Goal: Task Accomplishment & Management: Manage account settings

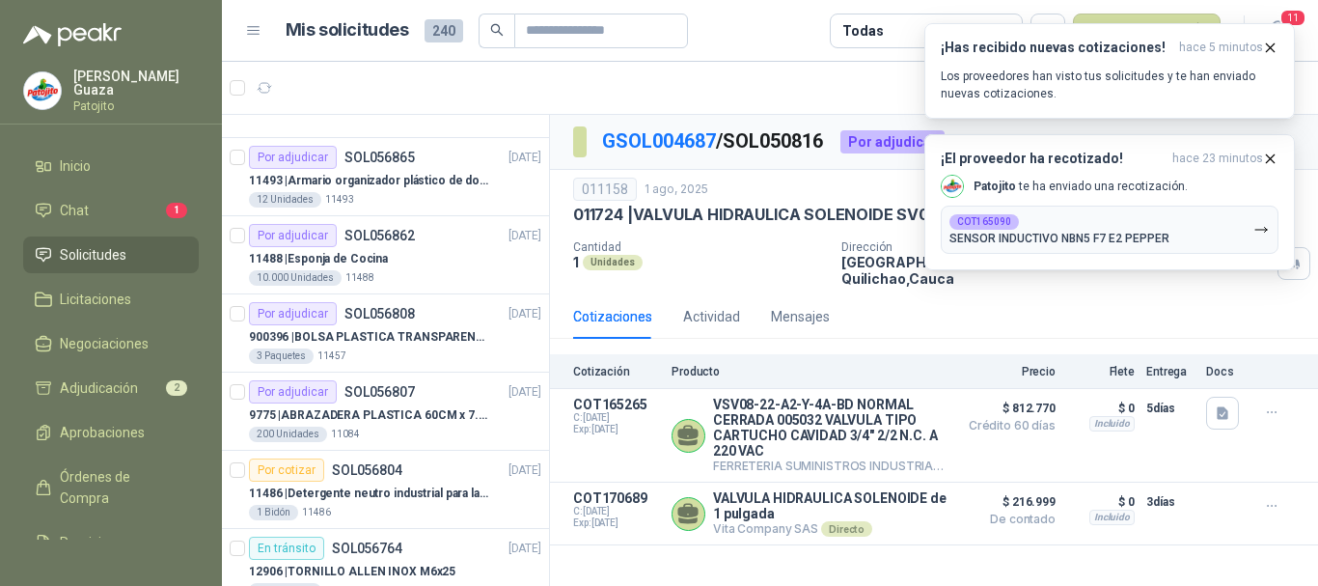
scroll to position [386, 0]
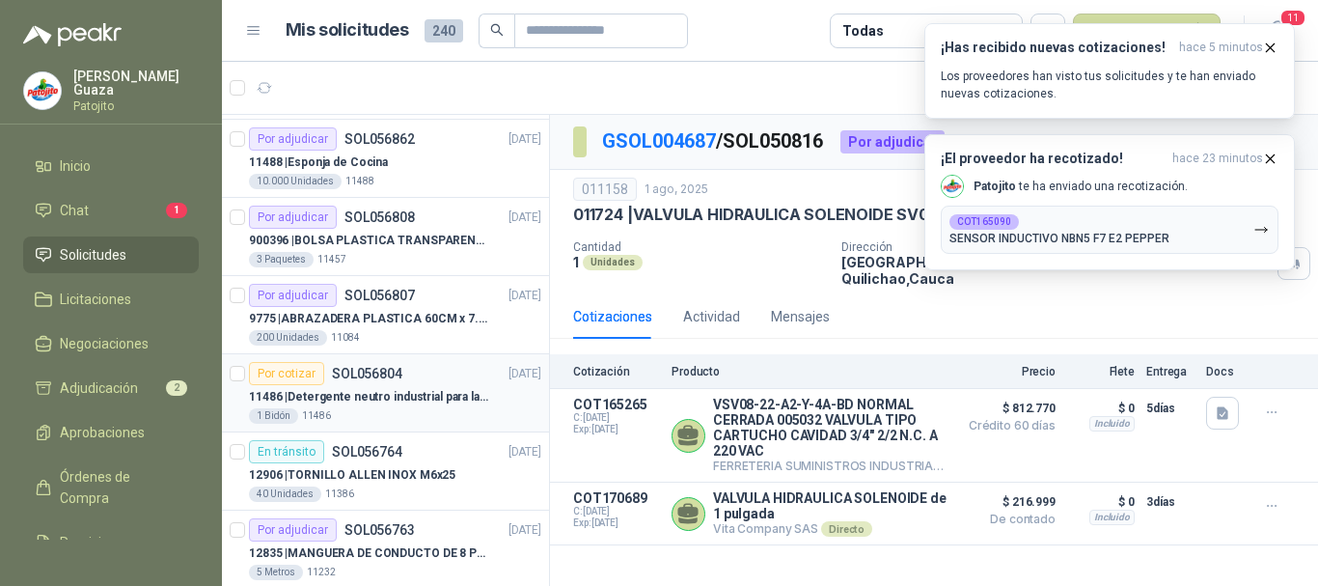
click at [423, 407] on div "11486 | Detergente neutro industrial para lavado de tanques y maquinas." at bounding box center [395, 396] width 292 height 23
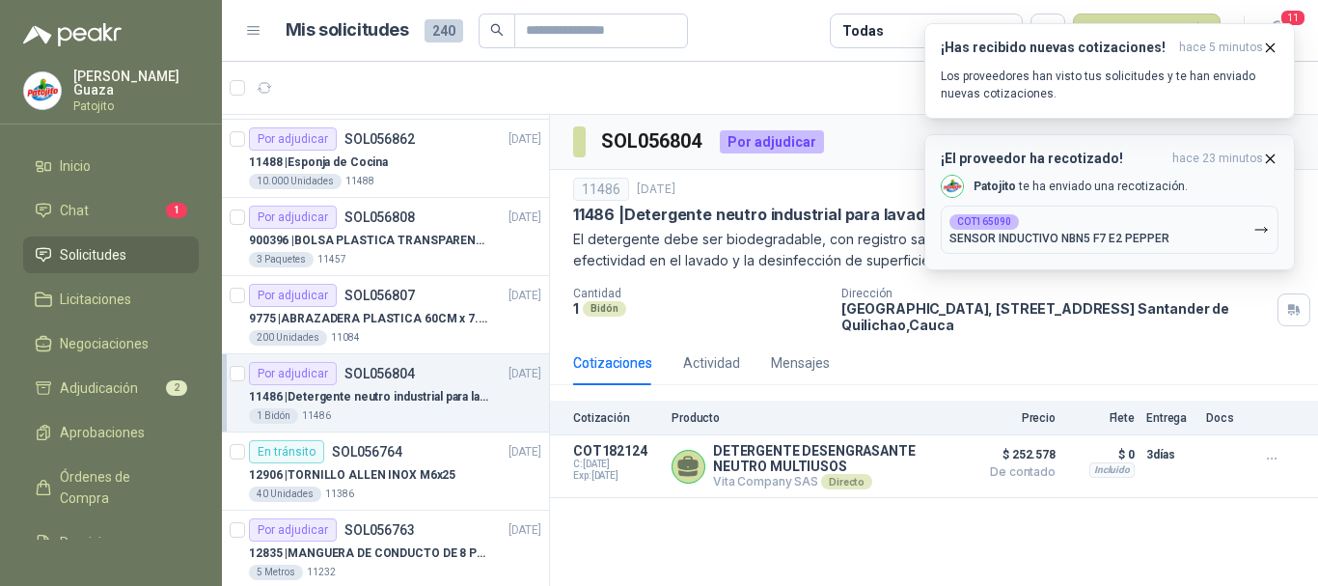
click at [1267, 162] on icon "button" at bounding box center [1271, 158] width 8 height 8
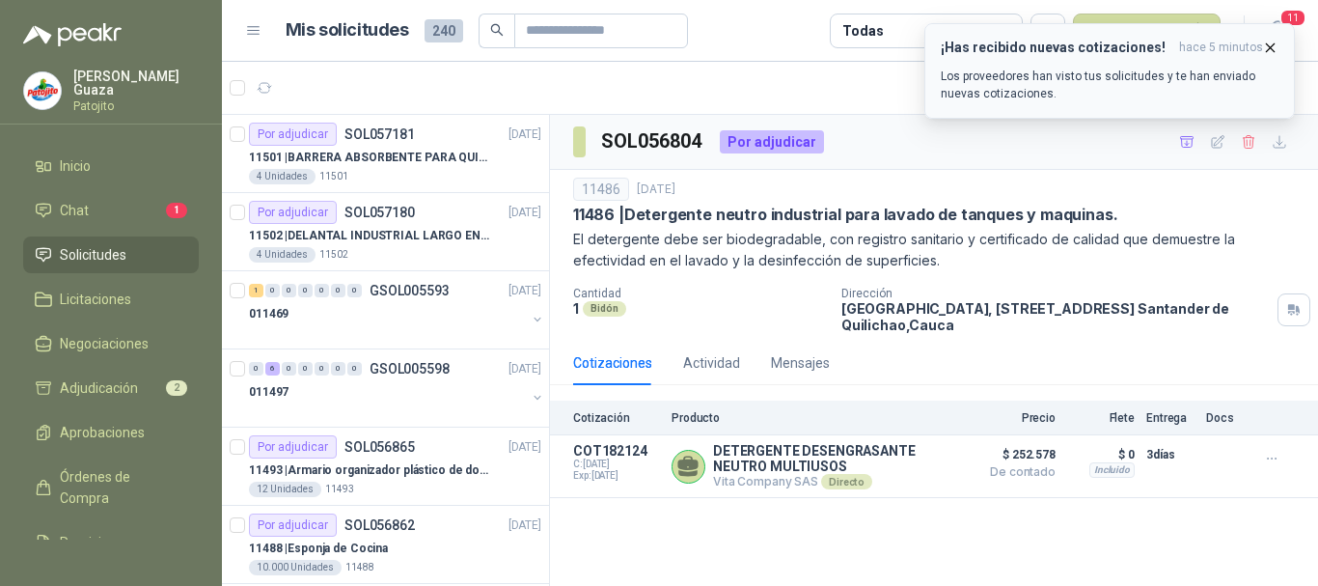
click at [1270, 42] on icon "button" at bounding box center [1270, 48] width 16 height 16
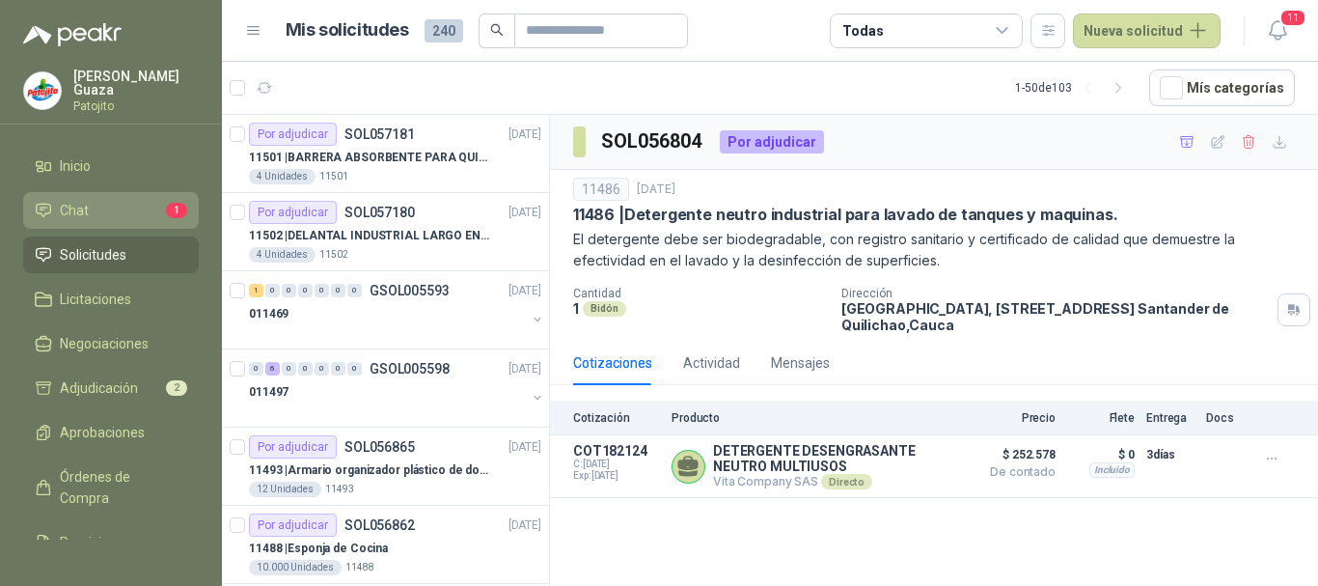
click at [90, 201] on li "Chat 1" at bounding box center [111, 210] width 152 height 21
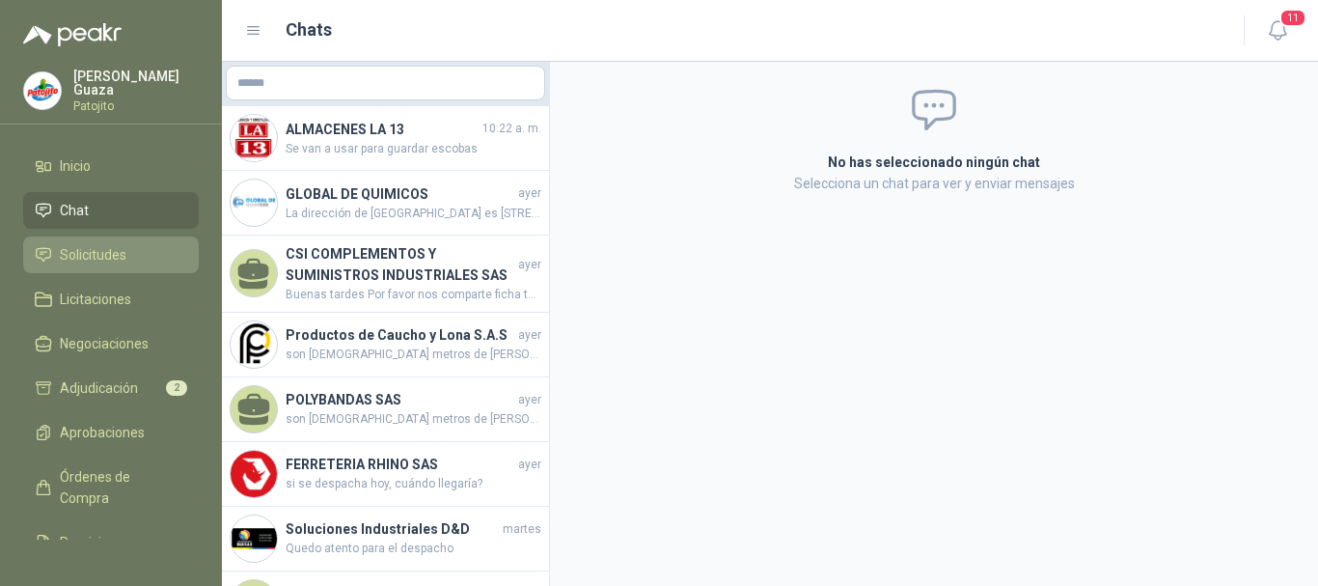
click at [105, 260] on span "Solicitudes" at bounding box center [93, 254] width 67 height 21
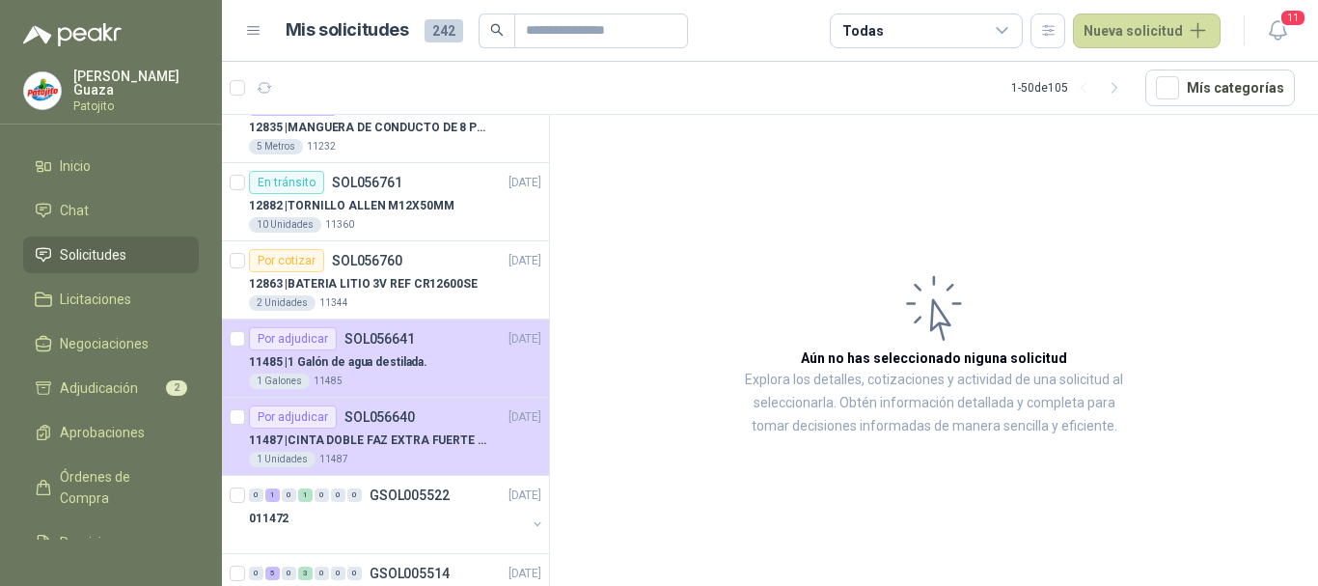
scroll to position [1061, 0]
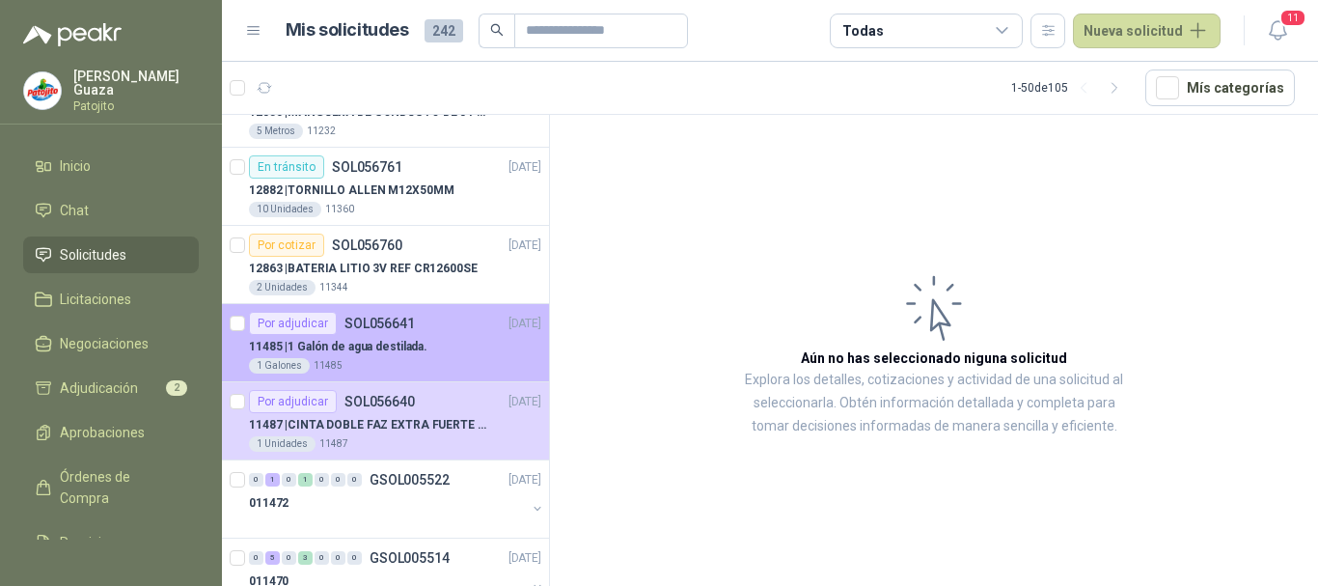
click at [421, 326] on div "Por adjudicar SOL056641 [DATE]" at bounding box center [395, 323] width 292 height 23
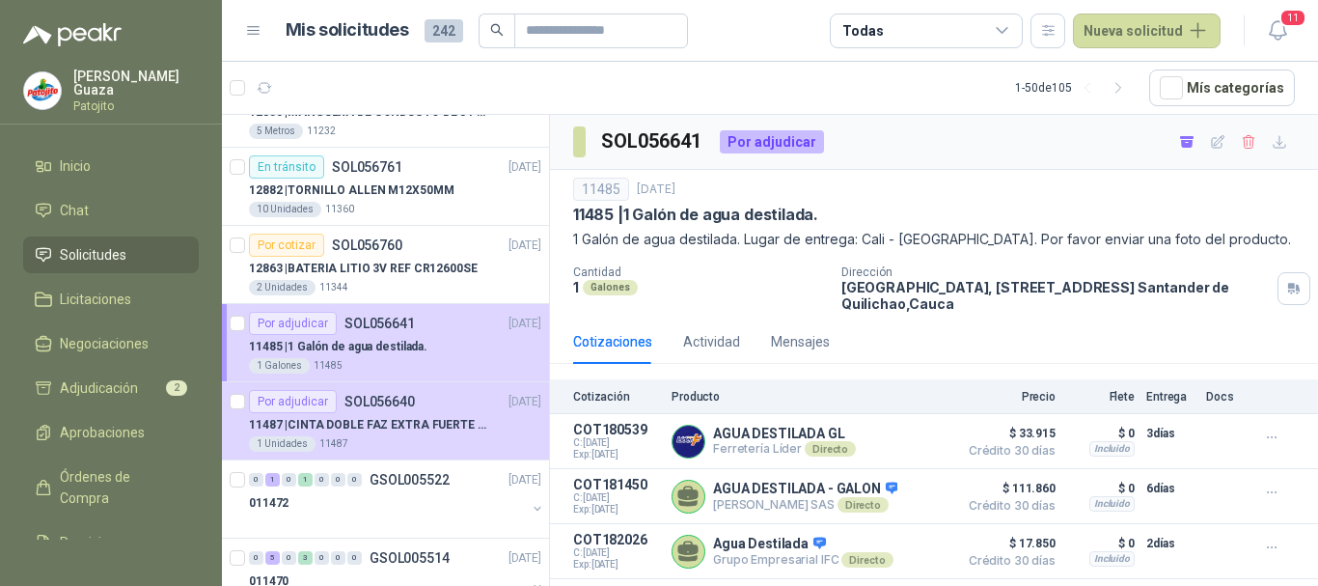
scroll to position [45, 0]
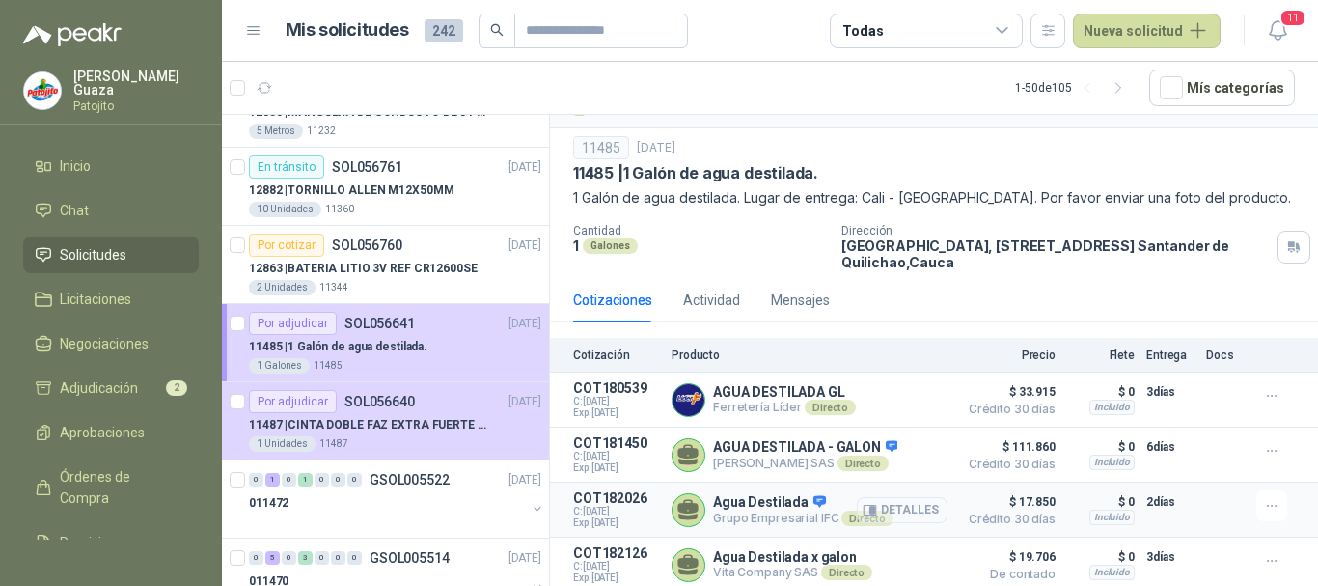
click at [911, 505] on button "Detalles" at bounding box center [902, 510] width 91 height 26
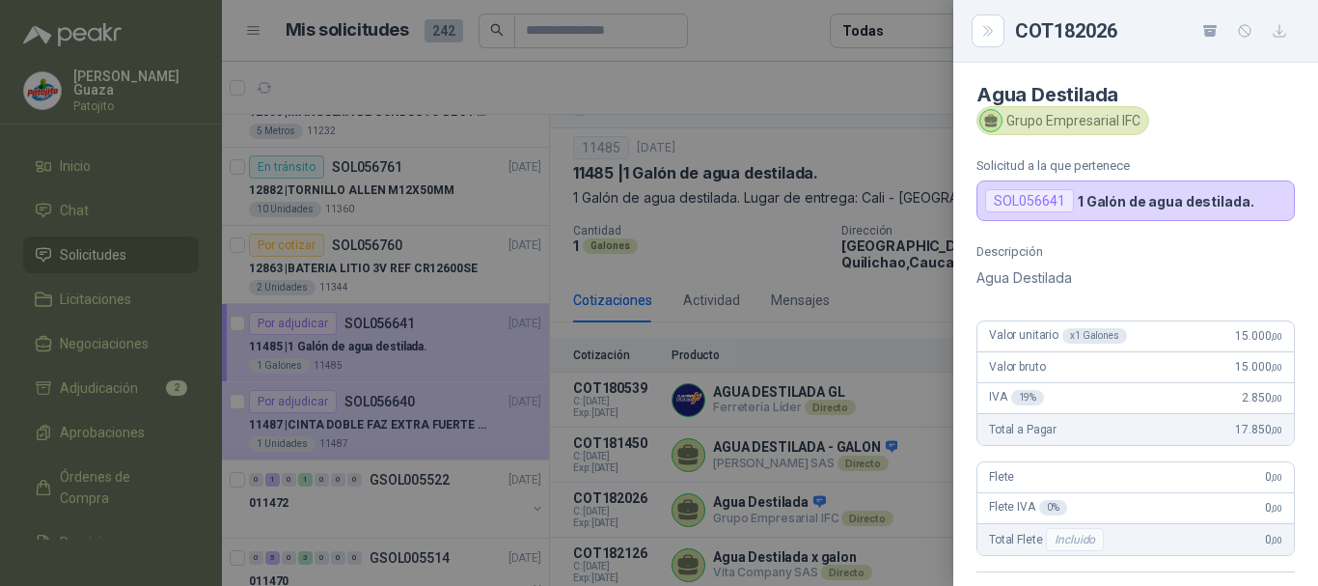
scroll to position [0, 0]
click at [978, 30] on button "Close" at bounding box center [987, 30] width 33 height 33
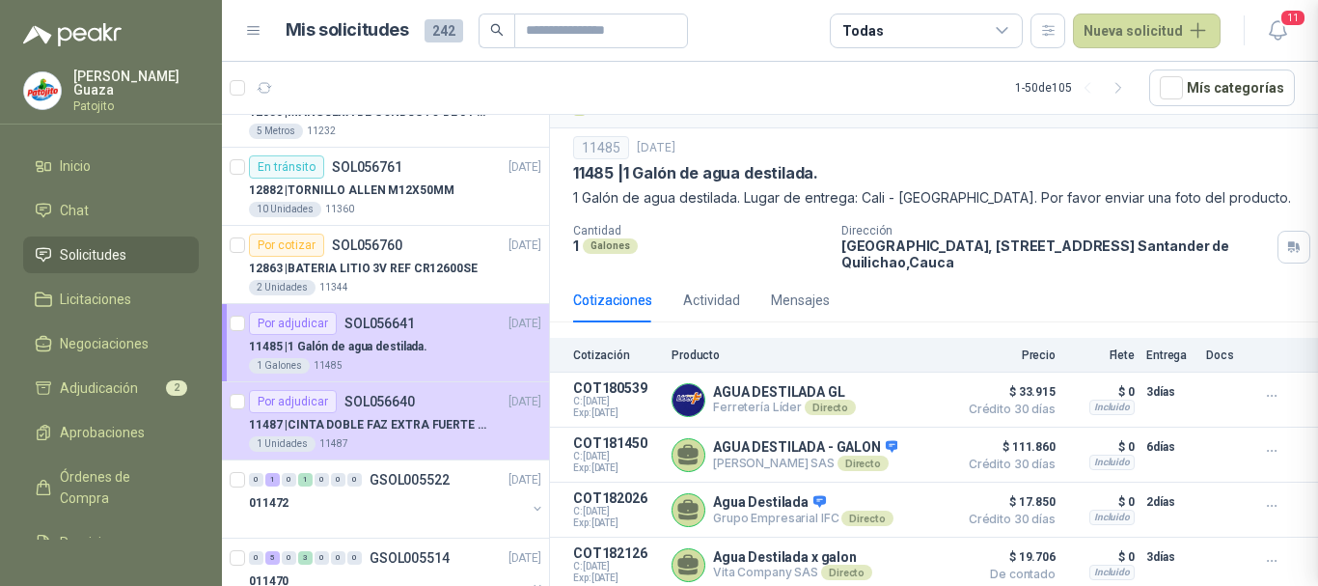
scroll to position [423, 0]
click at [895, 557] on button "Detalles" at bounding box center [902, 565] width 91 height 26
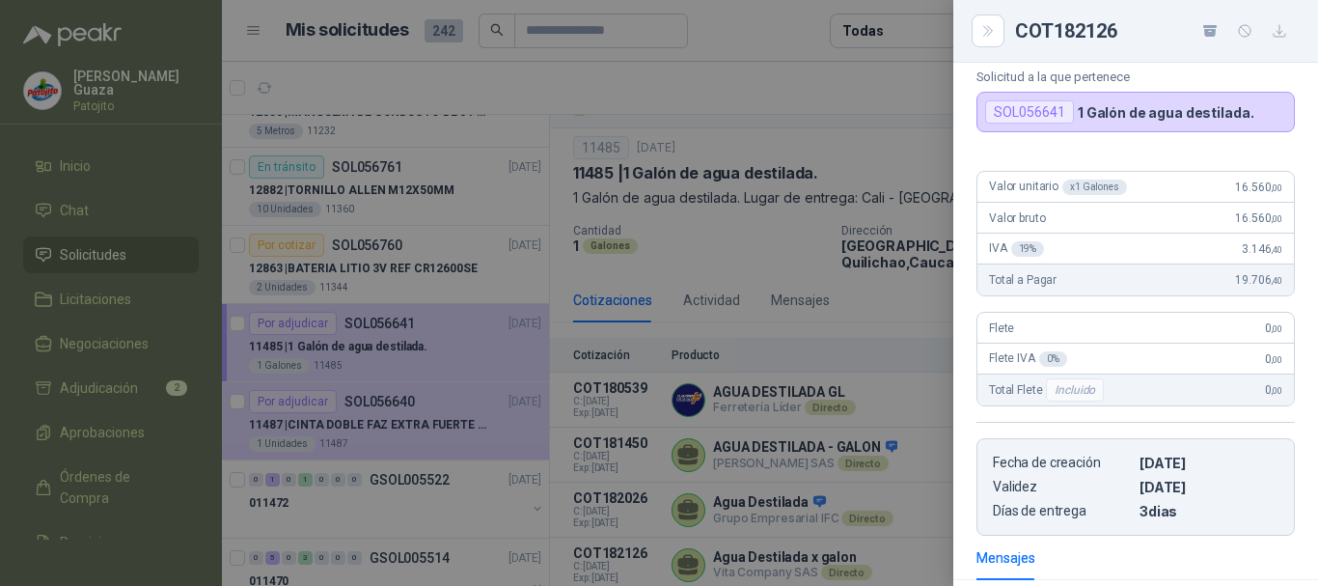
scroll to position [0, 0]
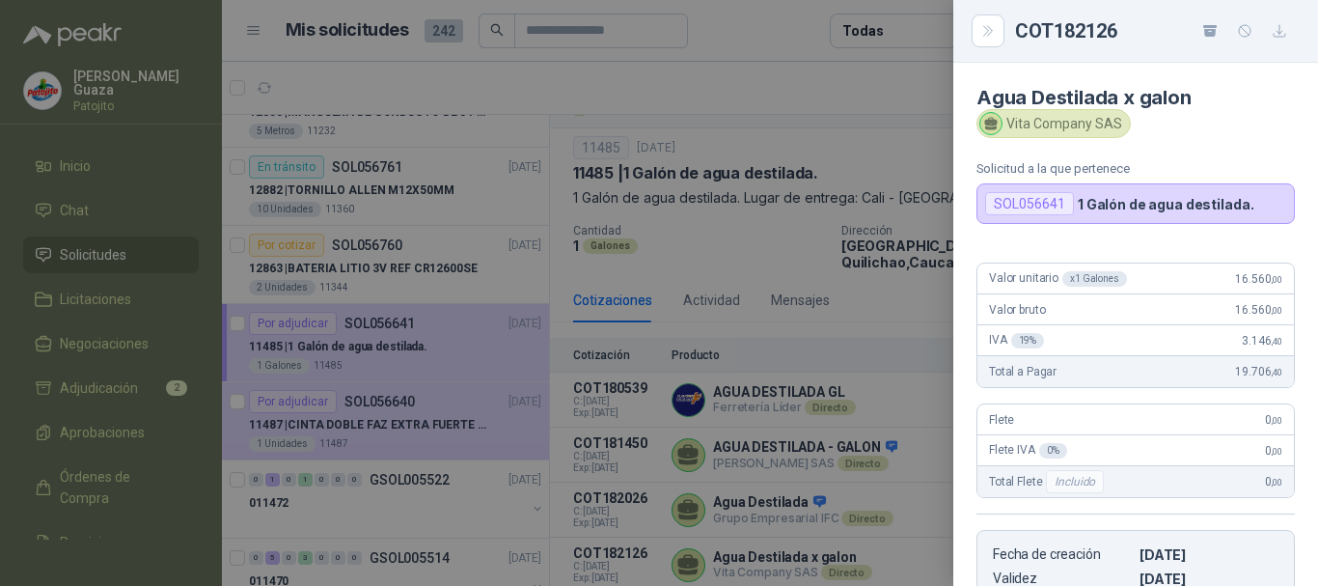
click at [862, 304] on div at bounding box center [659, 293] width 1318 height 586
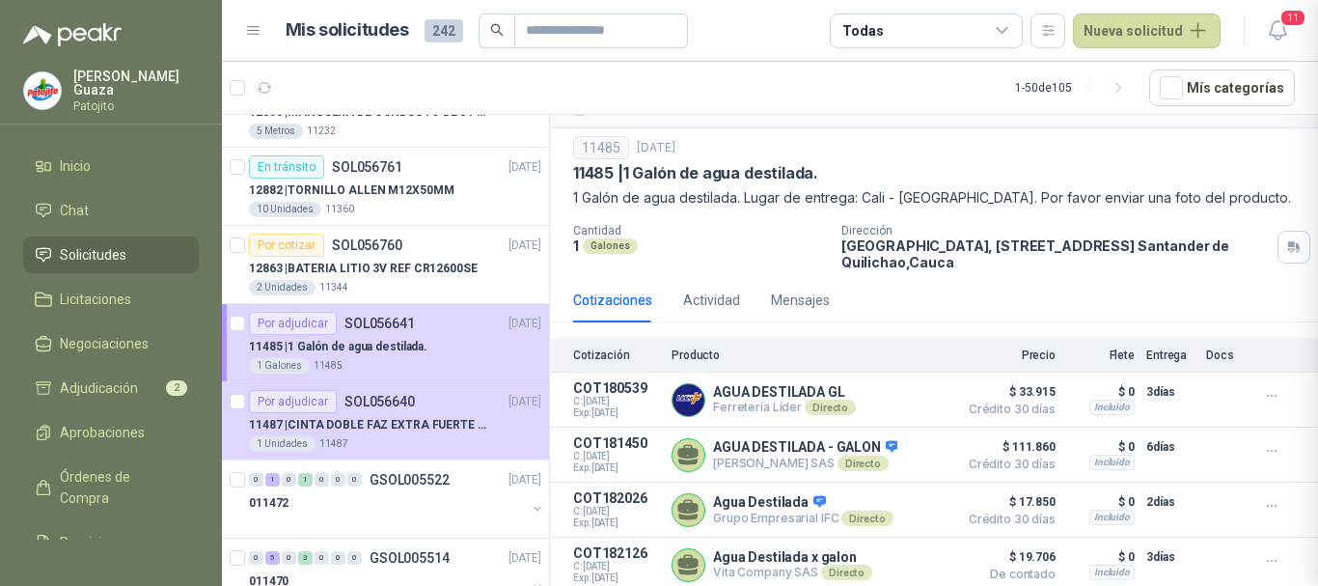
scroll to position [362, 0]
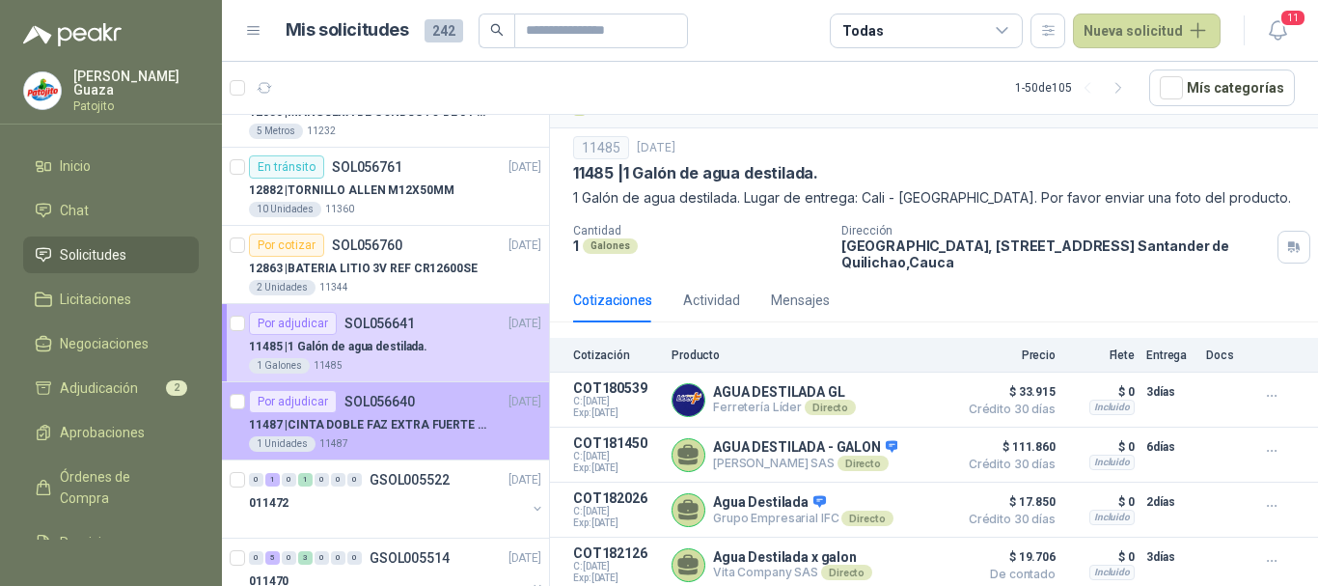
click at [382, 431] on p "11487 | CINTA DOBLE FAZ EXTRA FUERTE MARCA:3M" at bounding box center [369, 425] width 240 height 18
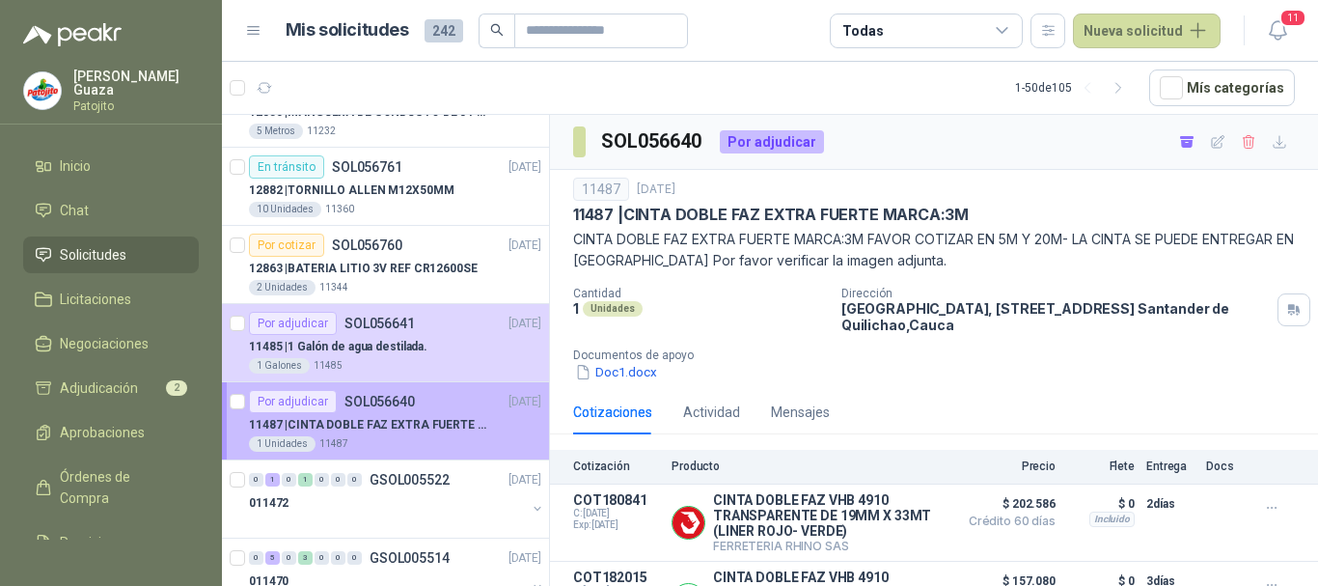
scroll to position [53, 0]
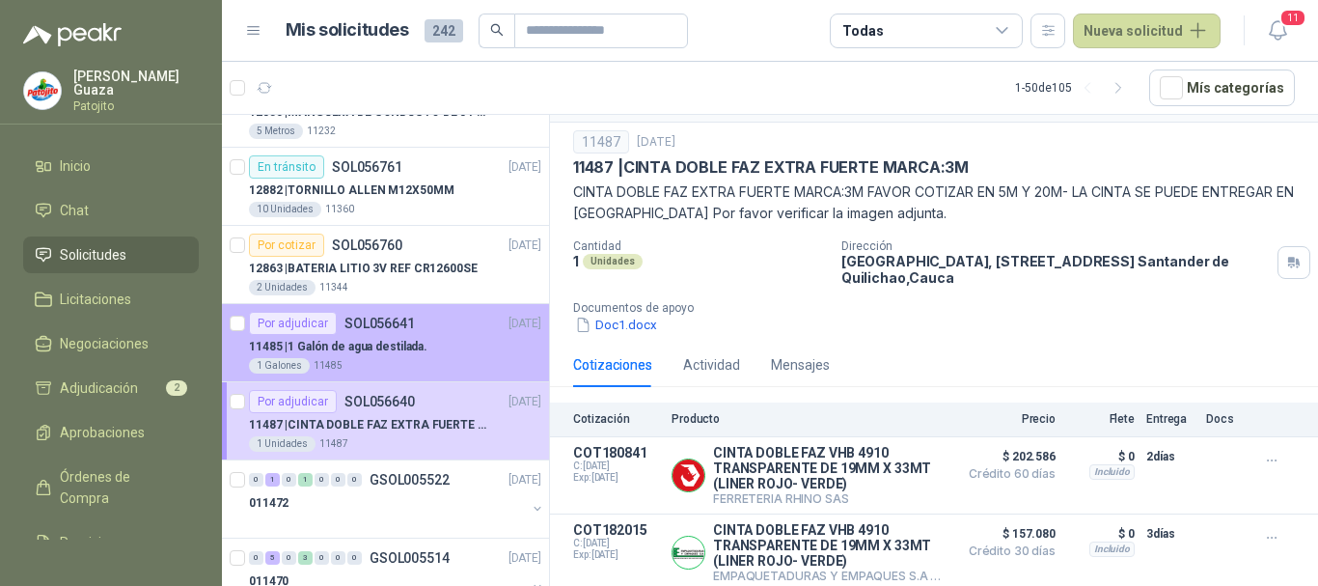
click at [396, 336] on div "11485 | 1 Galón de agua destilada." at bounding box center [395, 346] width 292 height 23
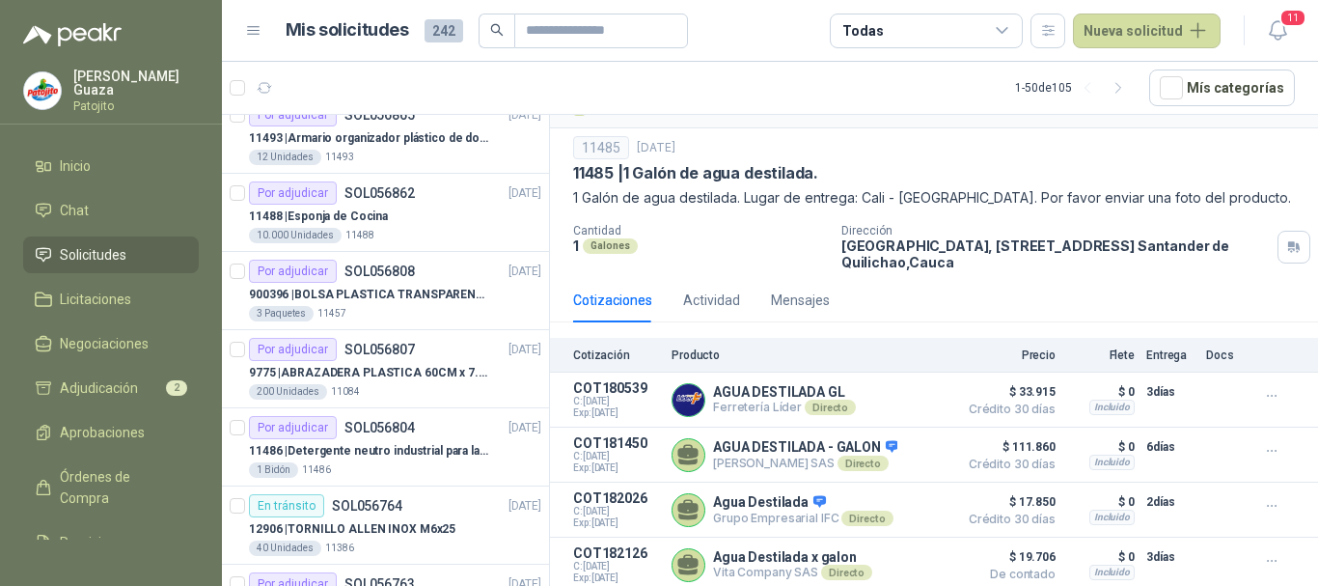
scroll to position [579, 0]
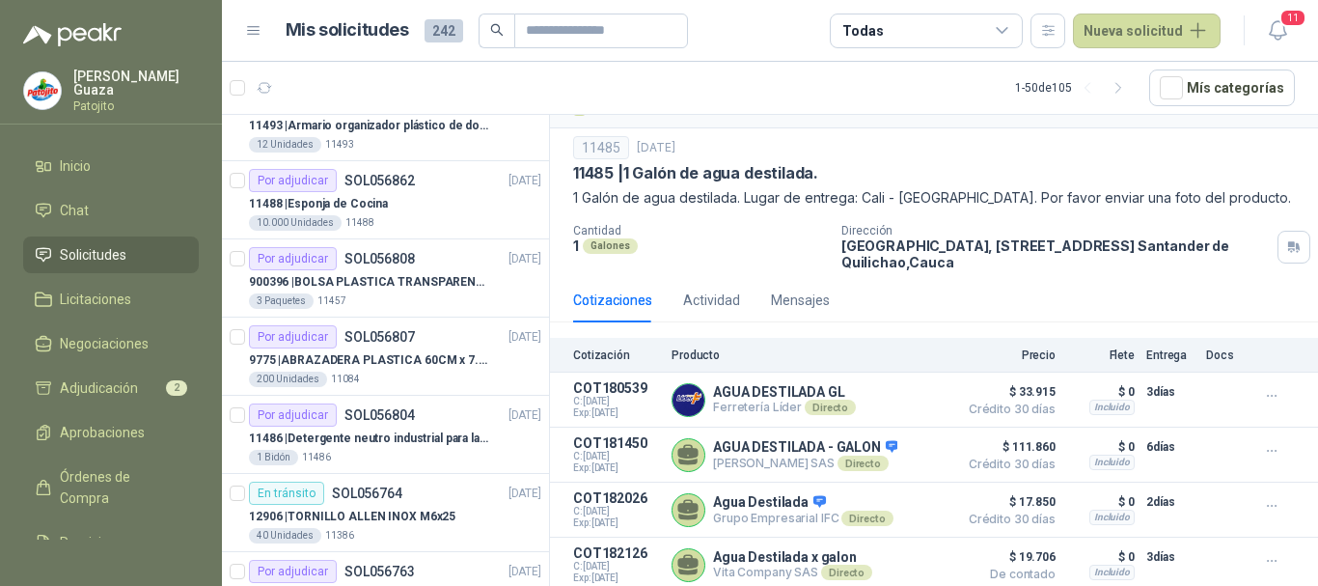
click at [454, 442] on p "11486 | Detergente neutro industrial para lavado de tanques y maquinas." at bounding box center [369, 438] width 240 height 18
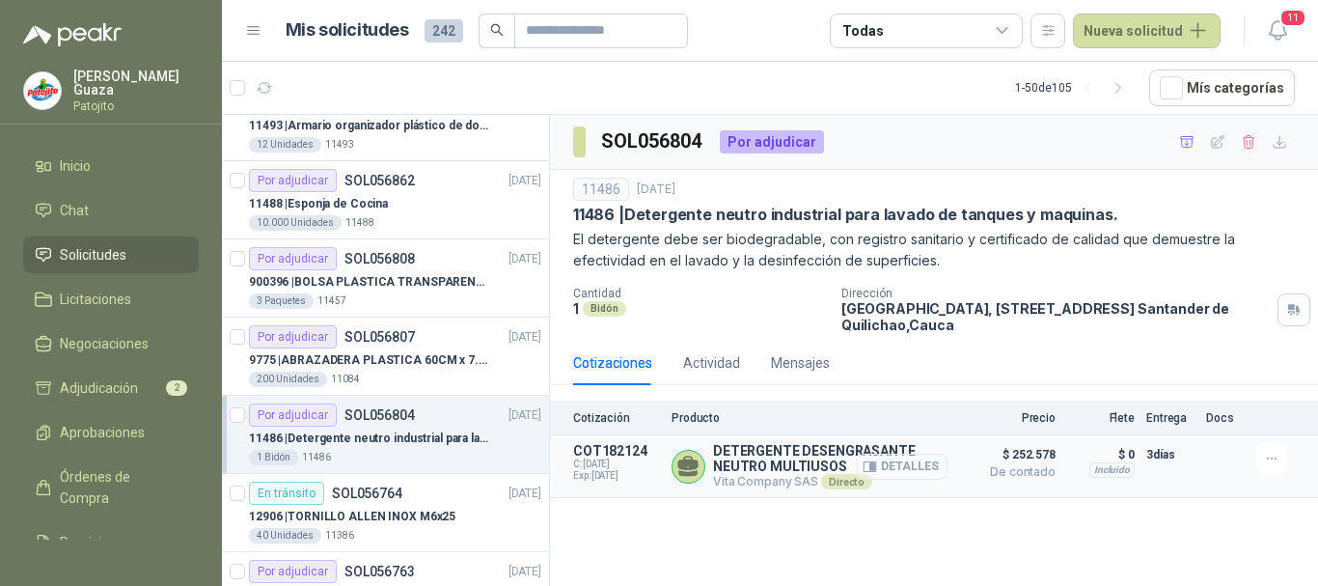
click at [901, 457] on button "Detalles" at bounding box center [902, 466] width 91 height 26
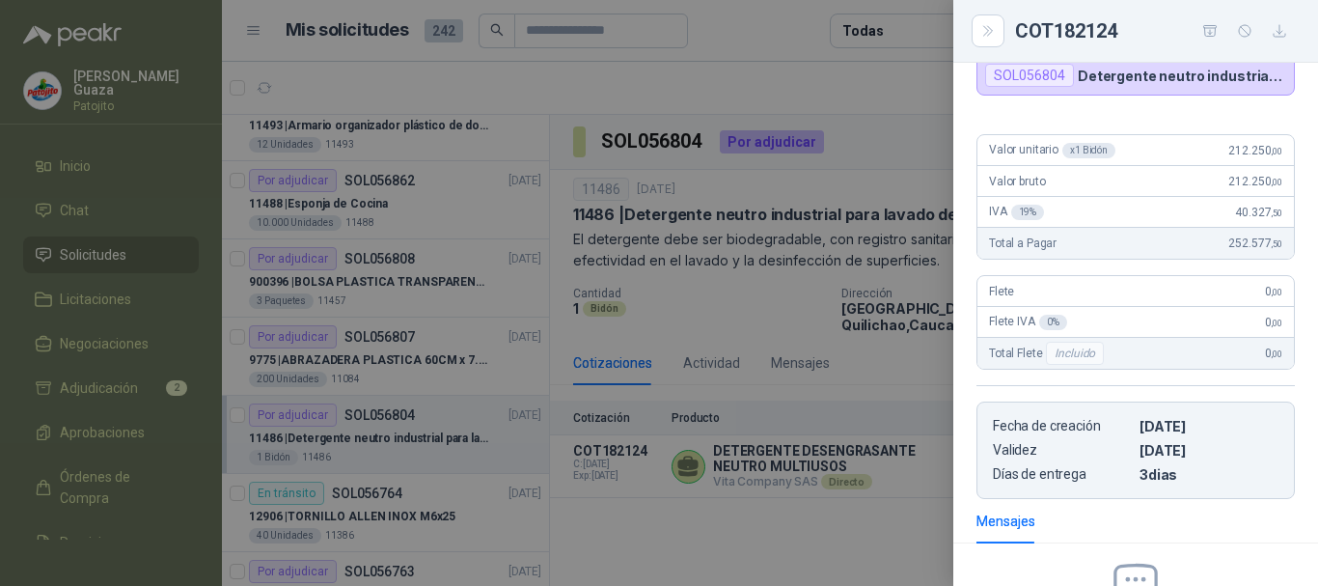
scroll to position [385, 0]
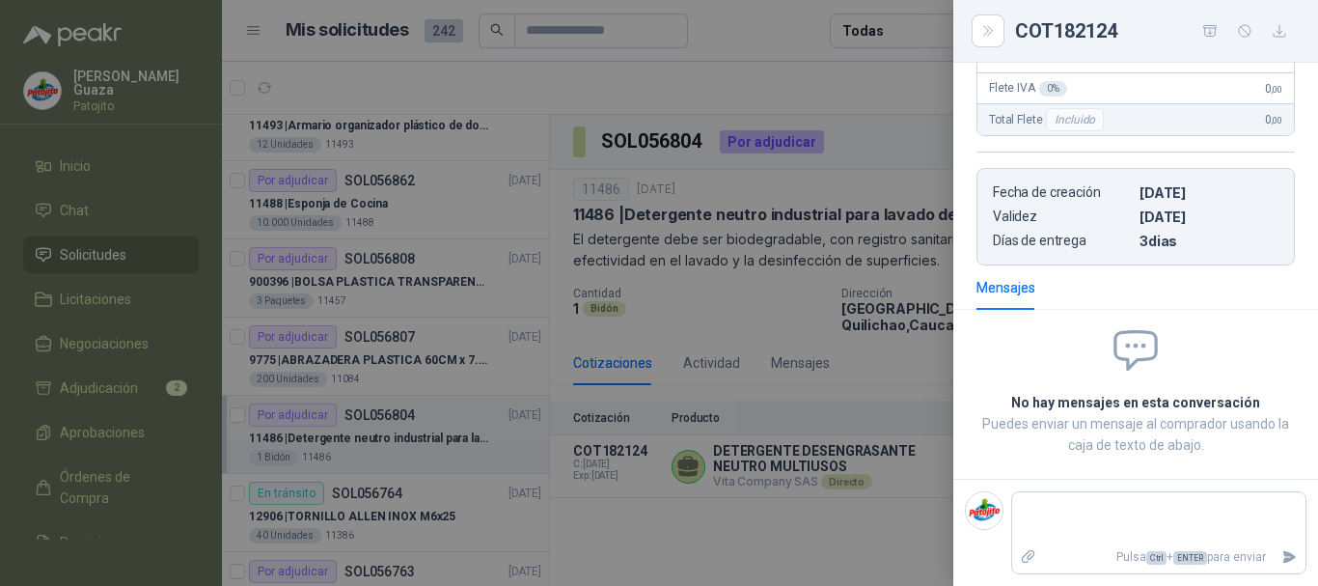
click at [744, 307] on div at bounding box center [659, 293] width 1318 height 586
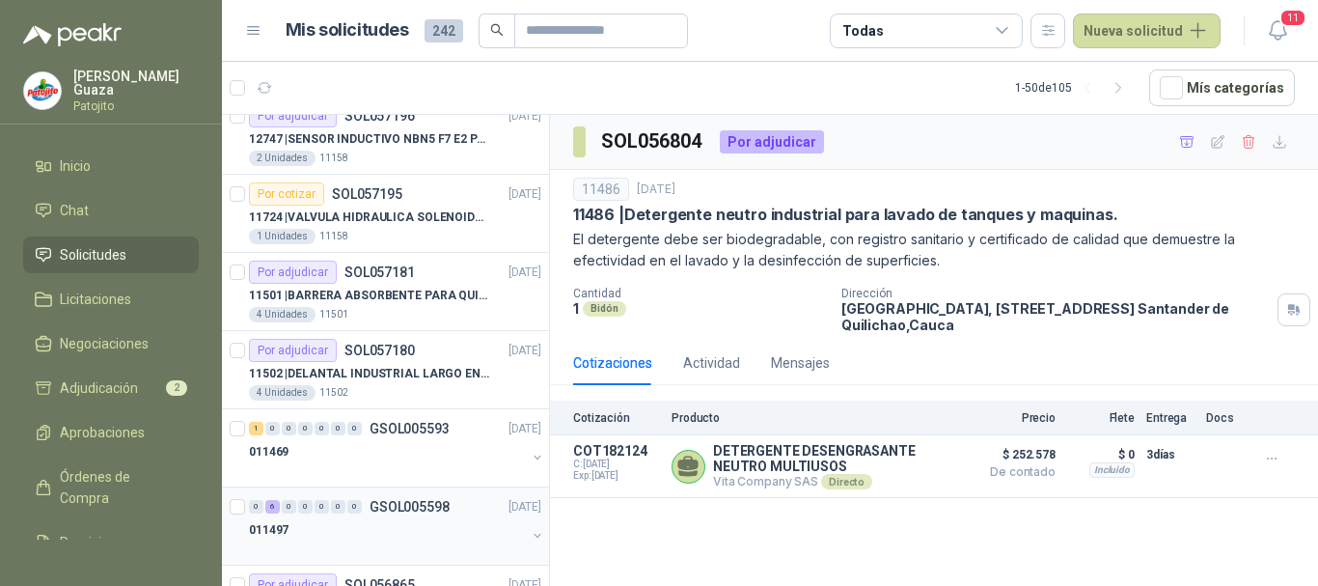
scroll to position [0, 0]
